Goal: Navigation & Orientation: Understand site structure

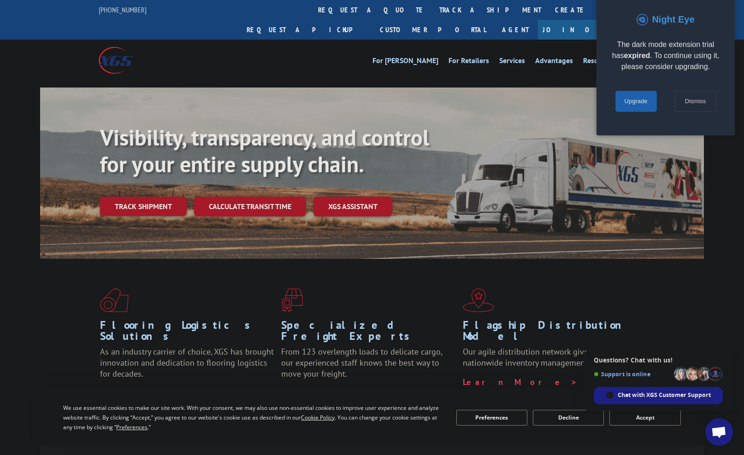
click at [690, 106] on link "Dismiss" at bounding box center [695, 101] width 41 height 21
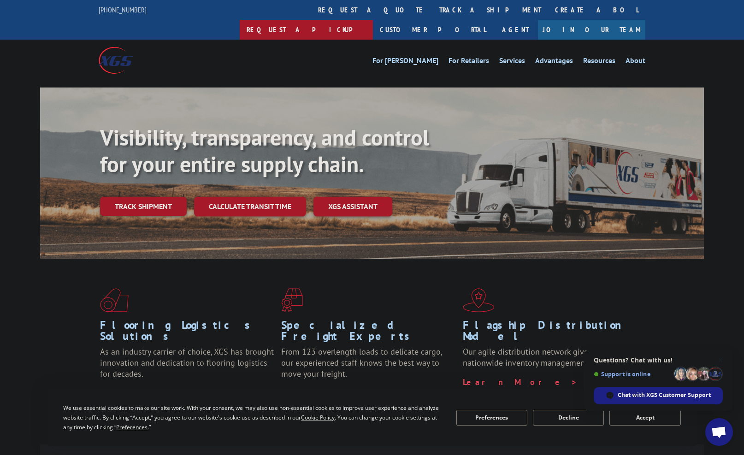
click at [373, 20] on link "Request a pickup" at bounding box center [306, 30] width 133 height 20
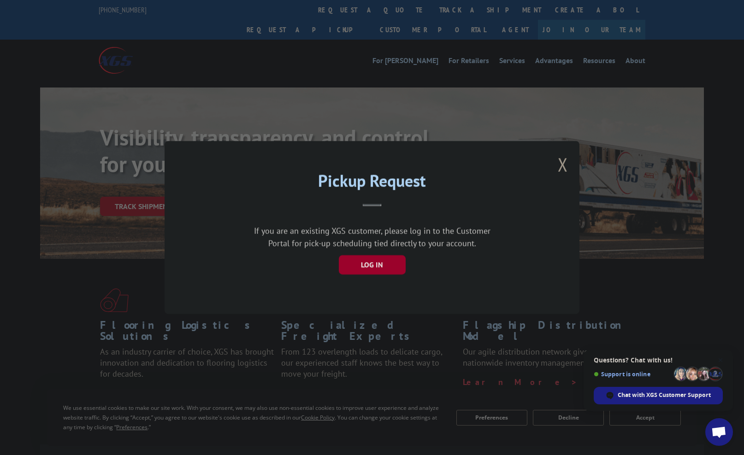
click at [362, 266] on button "LOG IN" at bounding box center [372, 264] width 67 height 19
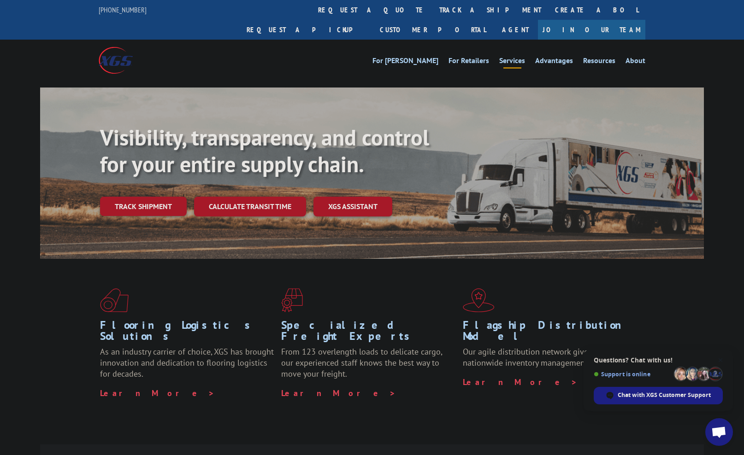
click at [512, 57] on link "Services" at bounding box center [512, 62] width 26 height 10
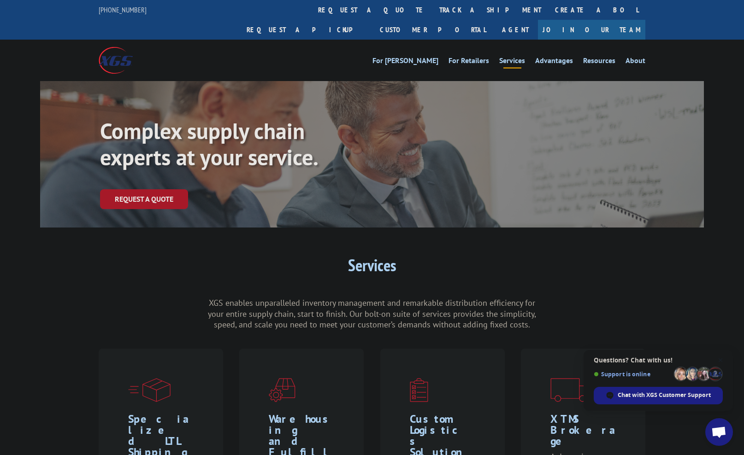
click at [112, 47] on img at bounding box center [116, 60] width 34 height 26
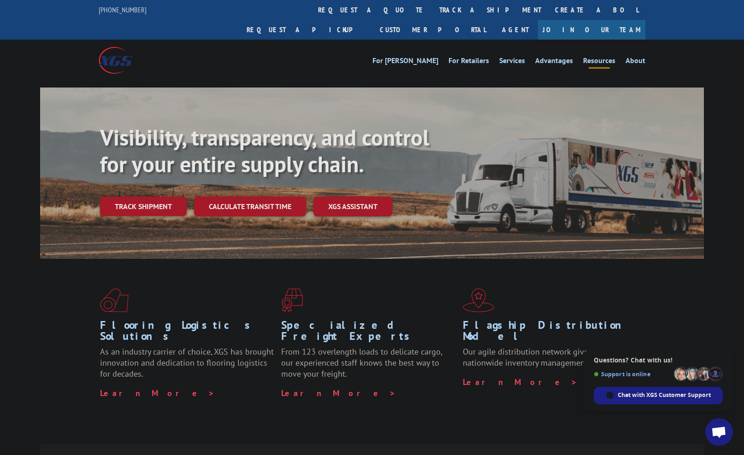
click at [598, 57] on link "Resources" at bounding box center [599, 62] width 32 height 10
